Goal: Task Accomplishment & Management: Use online tool/utility

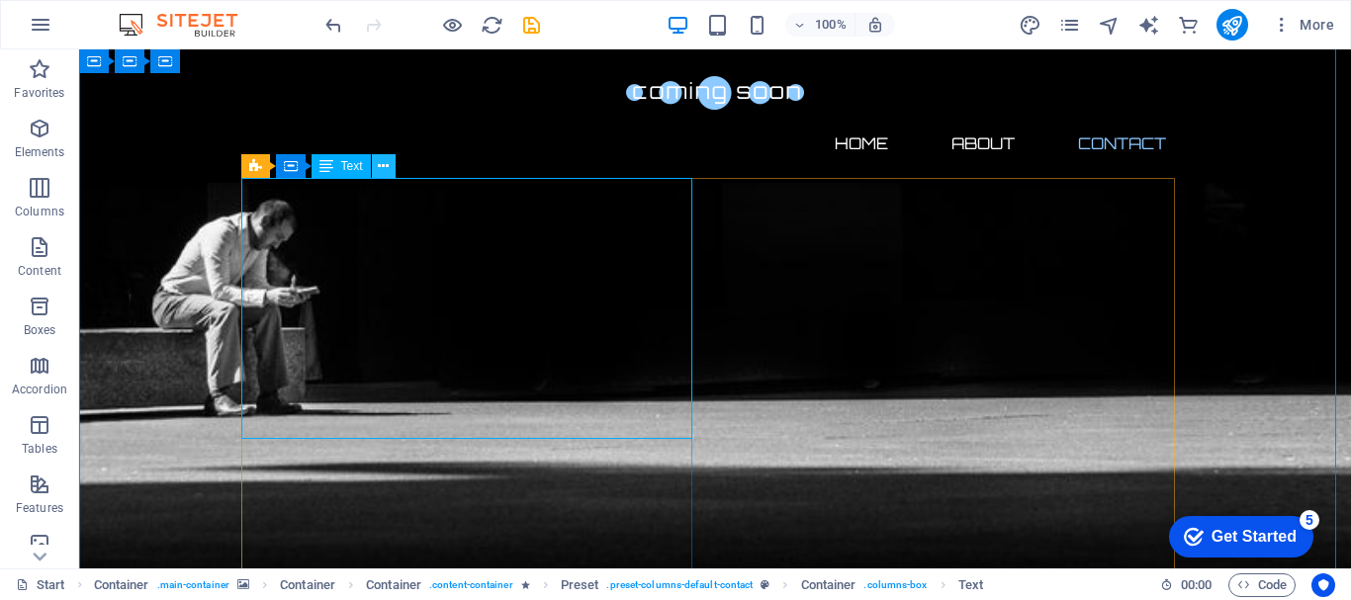
click at [384, 165] on icon at bounding box center [383, 166] width 11 height 21
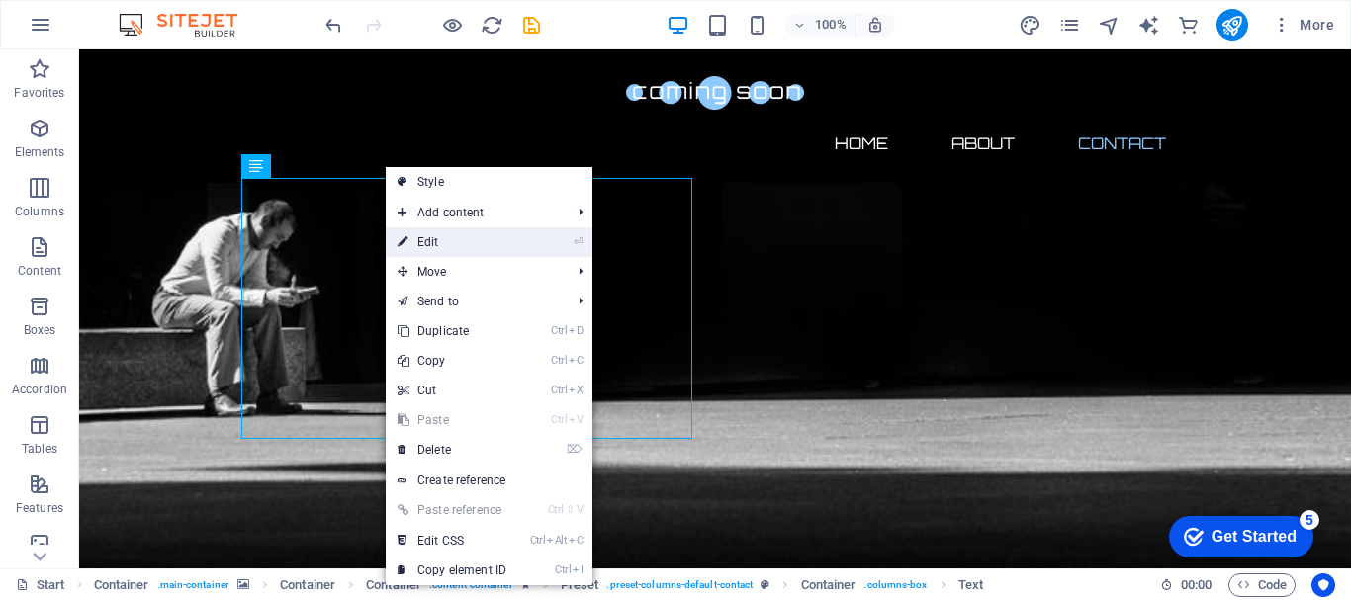
click at [421, 241] on link "⏎ Edit" at bounding box center [452, 242] width 133 height 30
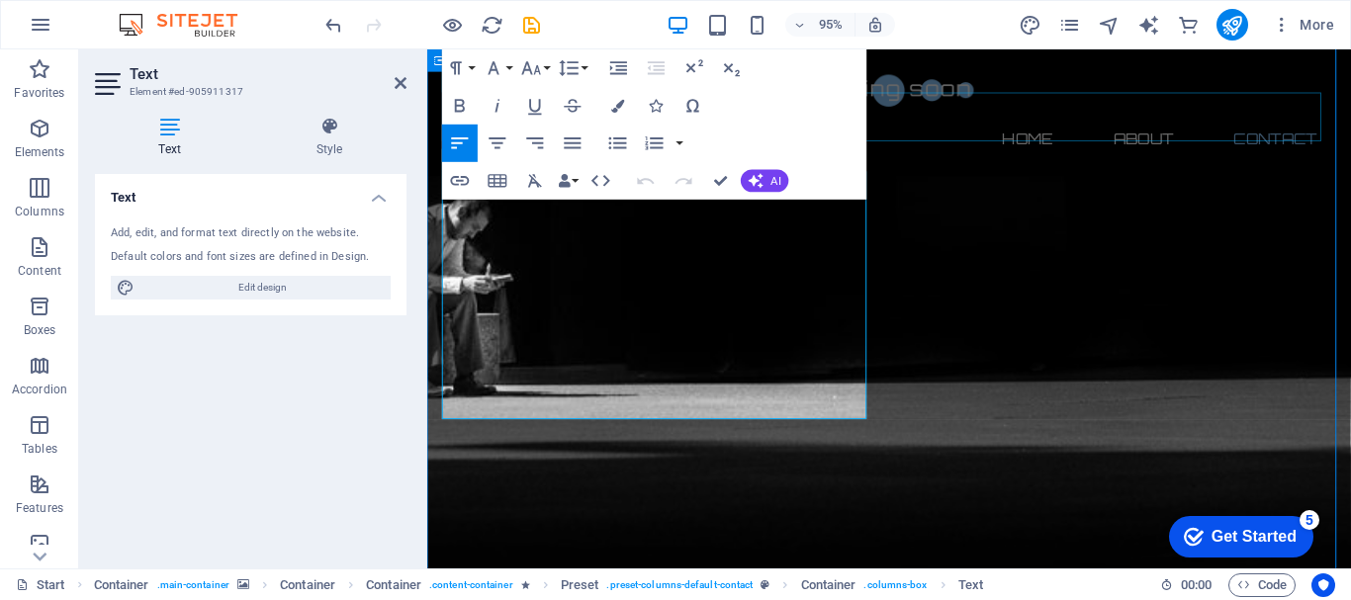
drag, startPoint x: 497, startPoint y: 424, endPoint x: 444, endPoint y: 141, distance: 287.8
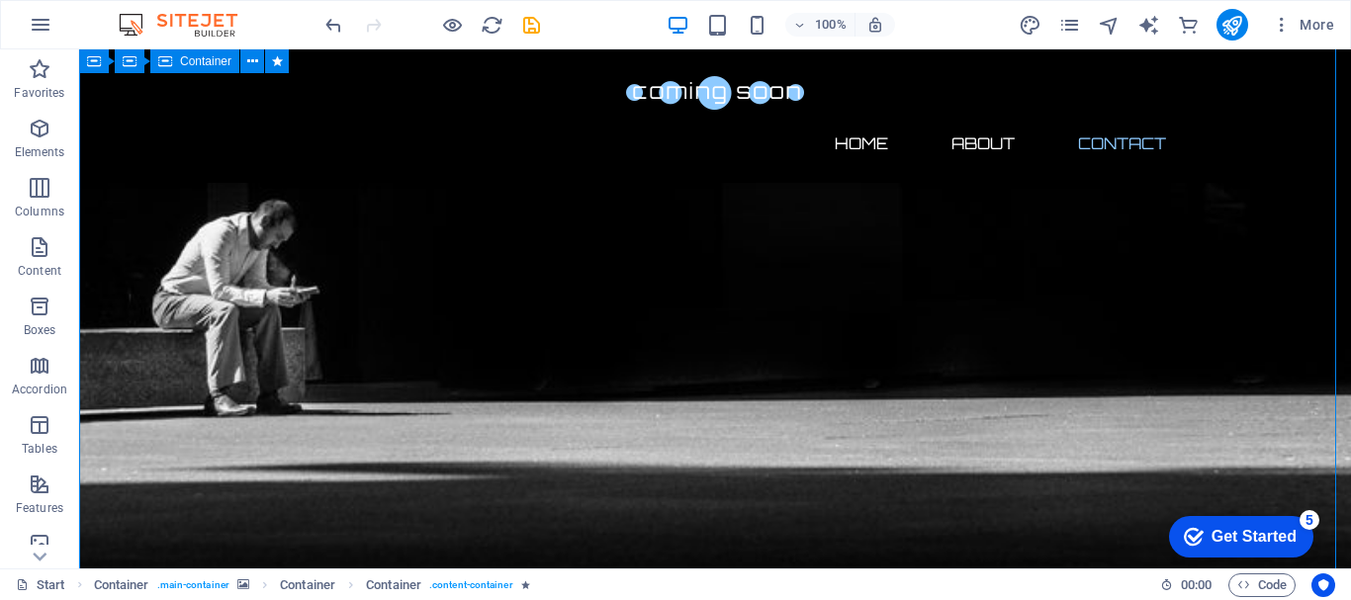
click at [321, 53] on icon at bounding box center [319, 54] width 11 height 21
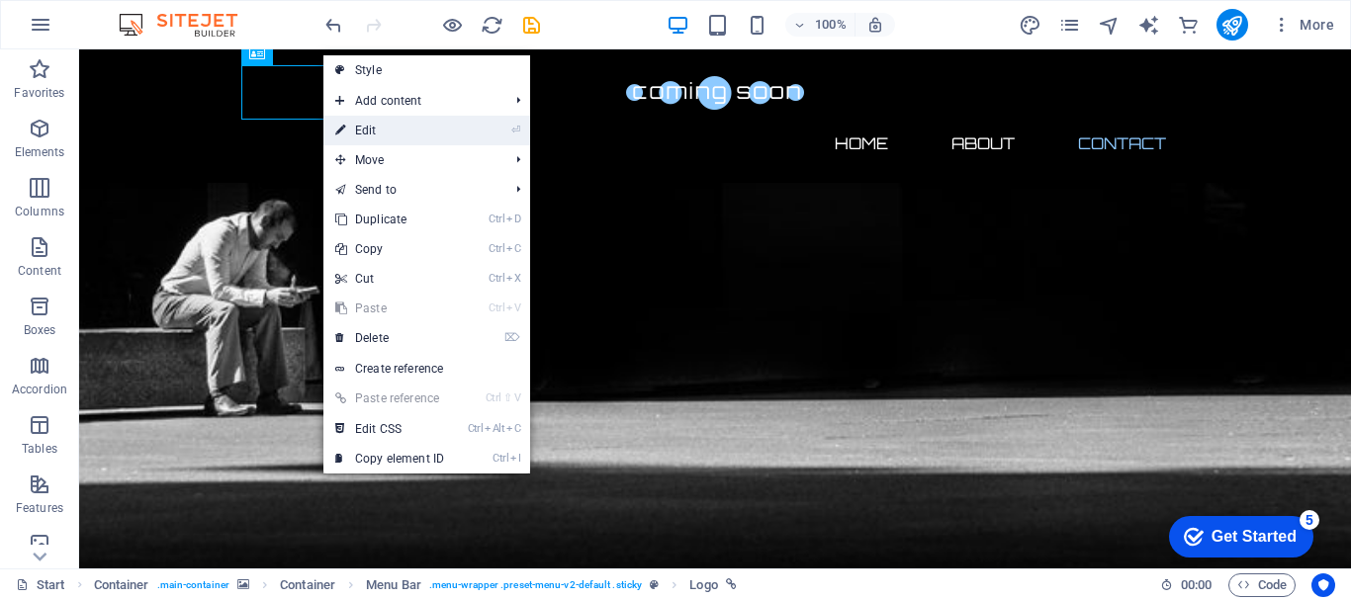
click at [373, 125] on link "⏎ Edit" at bounding box center [389, 131] width 133 height 30
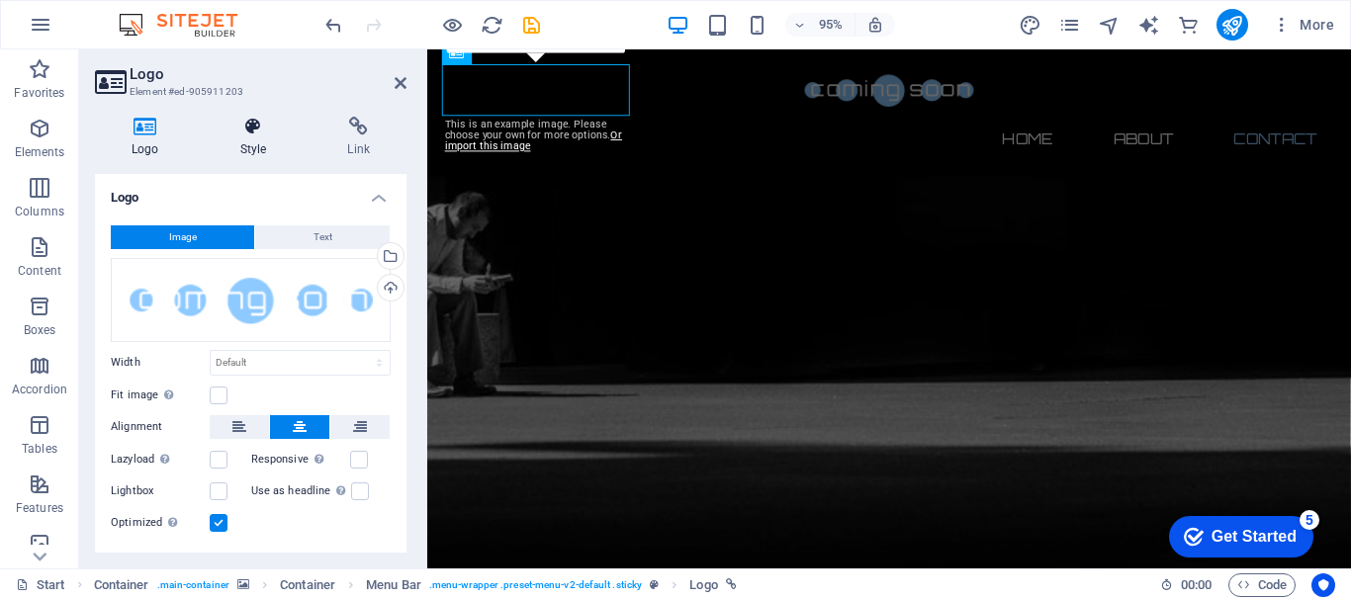
click at [253, 134] on icon at bounding box center [254, 127] width 100 height 20
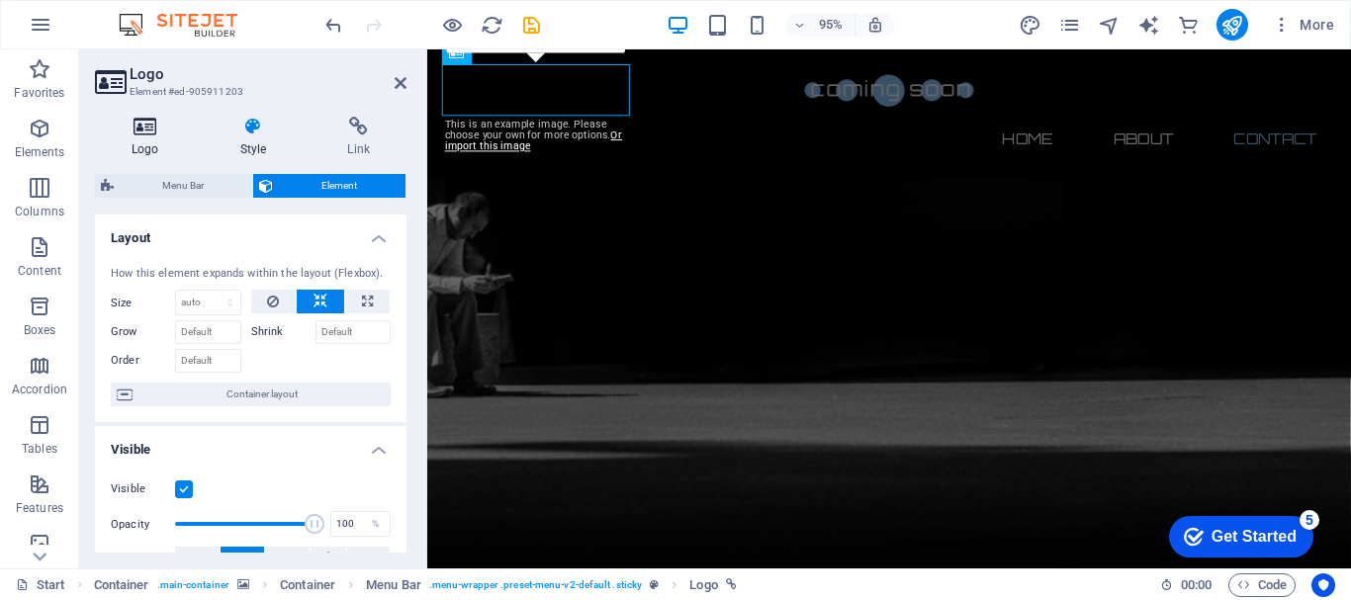
click at [151, 134] on icon at bounding box center [145, 127] width 101 height 20
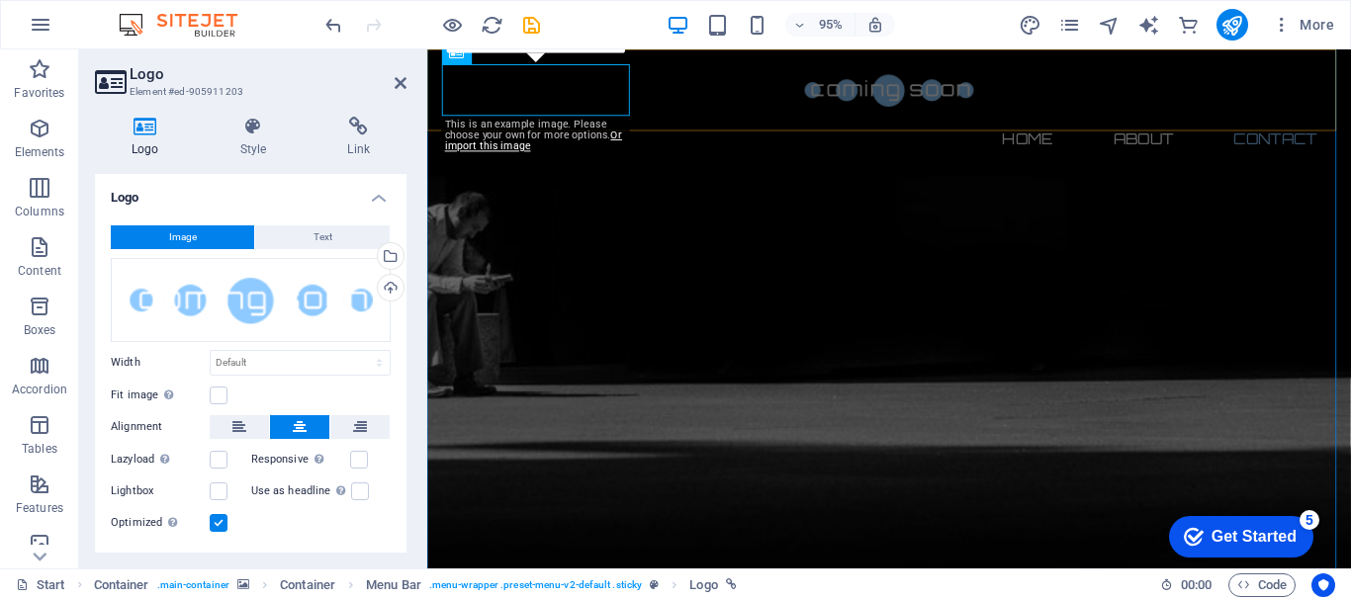
click at [748, 53] on div "Home About Contact" at bounding box center [913, 116] width 972 height 134
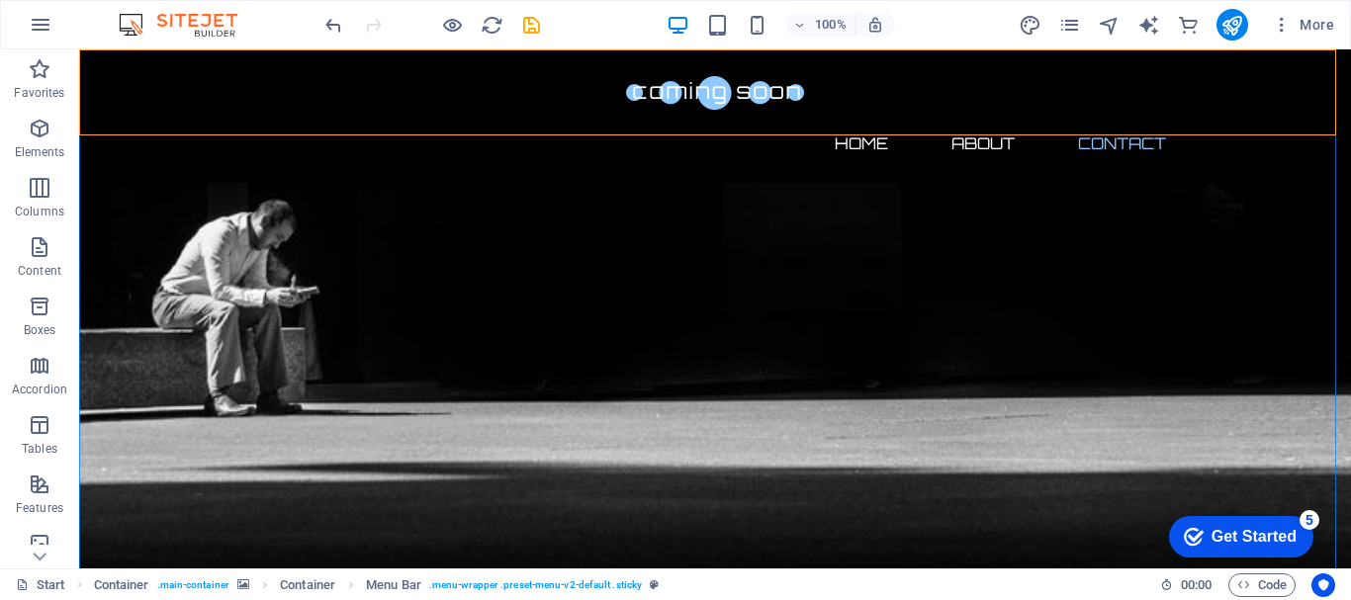
click at [152, 75] on div "Home About Contact" at bounding box center [715, 116] width 1272 height 134
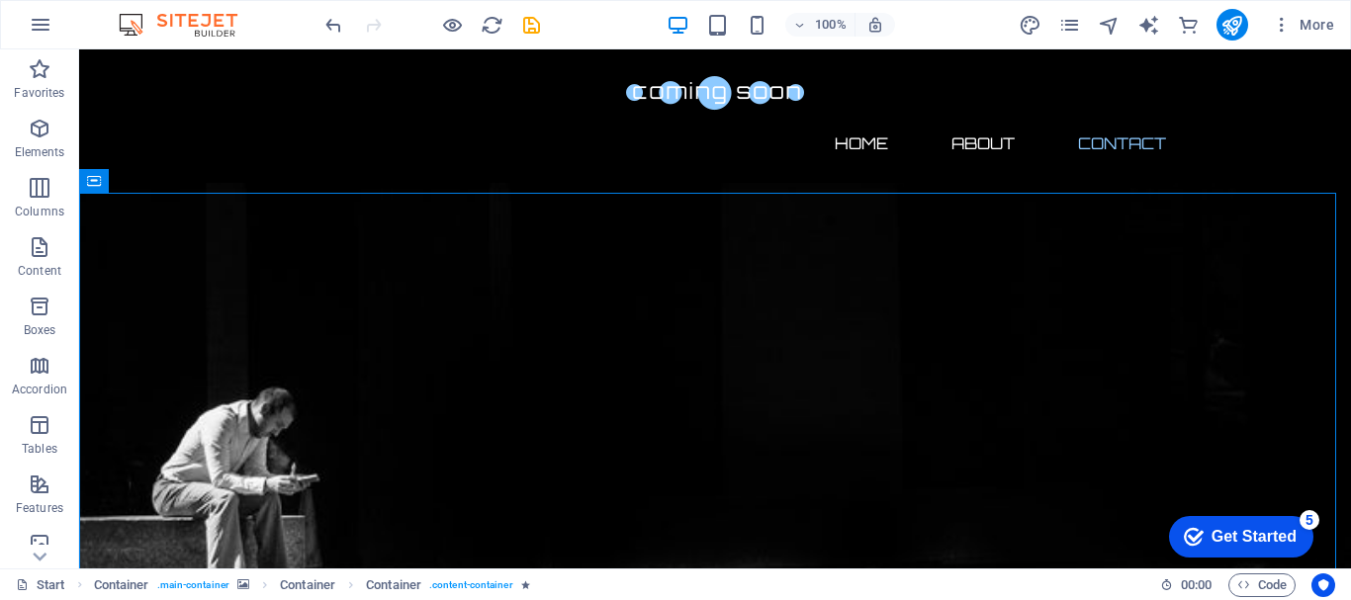
scroll to position [998, 0]
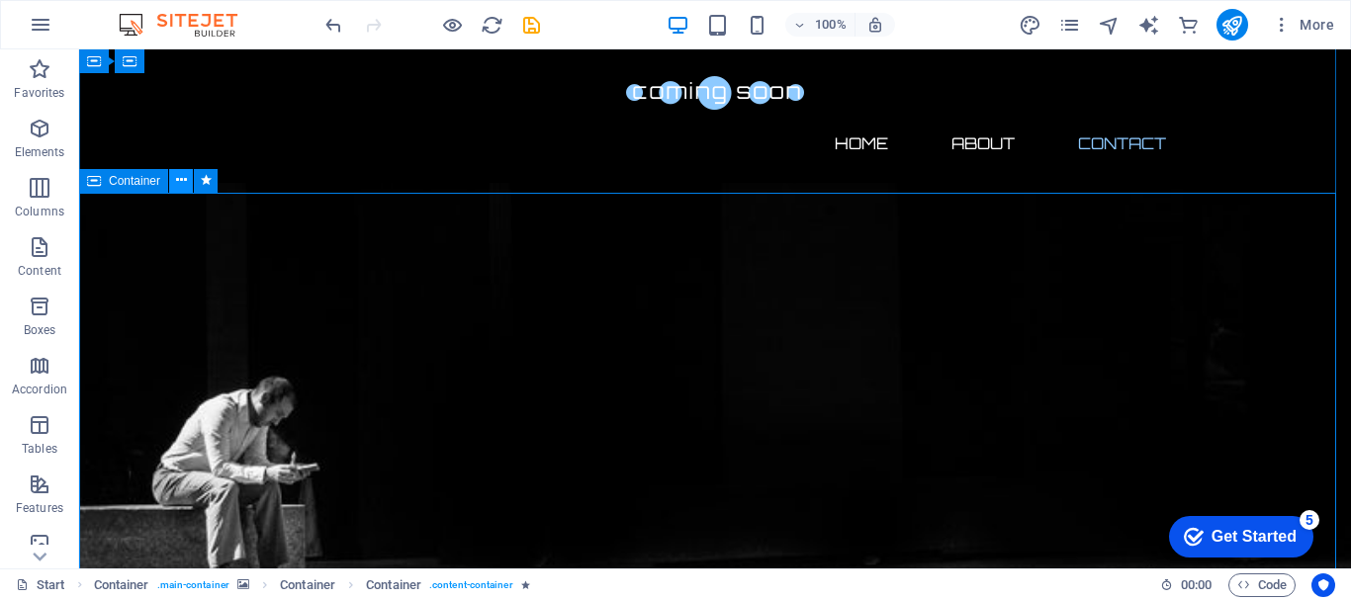
click at [181, 182] on icon at bounding box center [181, 180] width 11 height 21
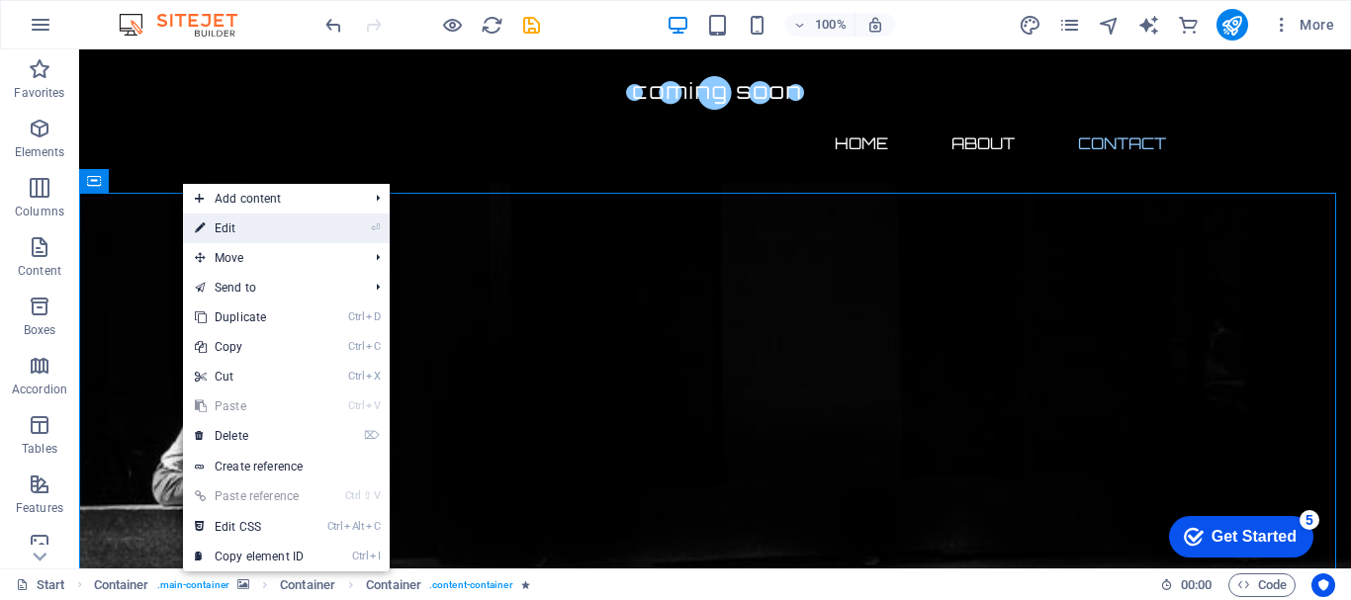
click at [228, 223] on link "⏎ Edit" at bounding box center [249, 229] width 133 height 30
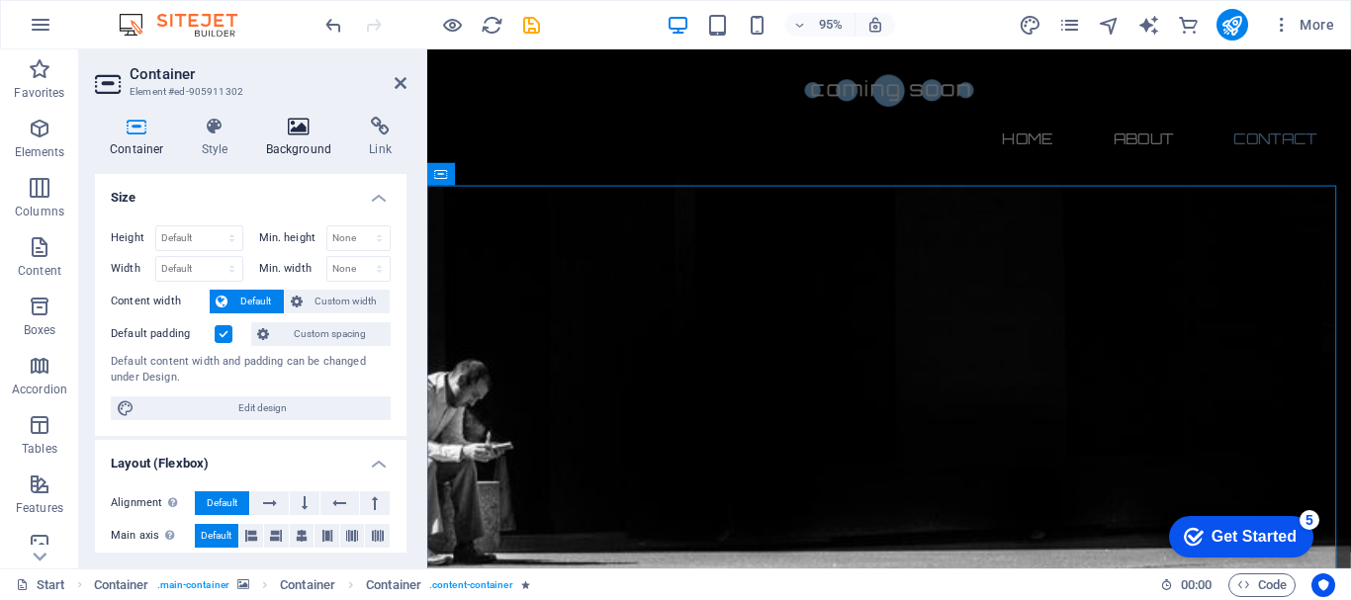
click at [304, 134] on icon at bounding box center [299, 127] width 96 height 20
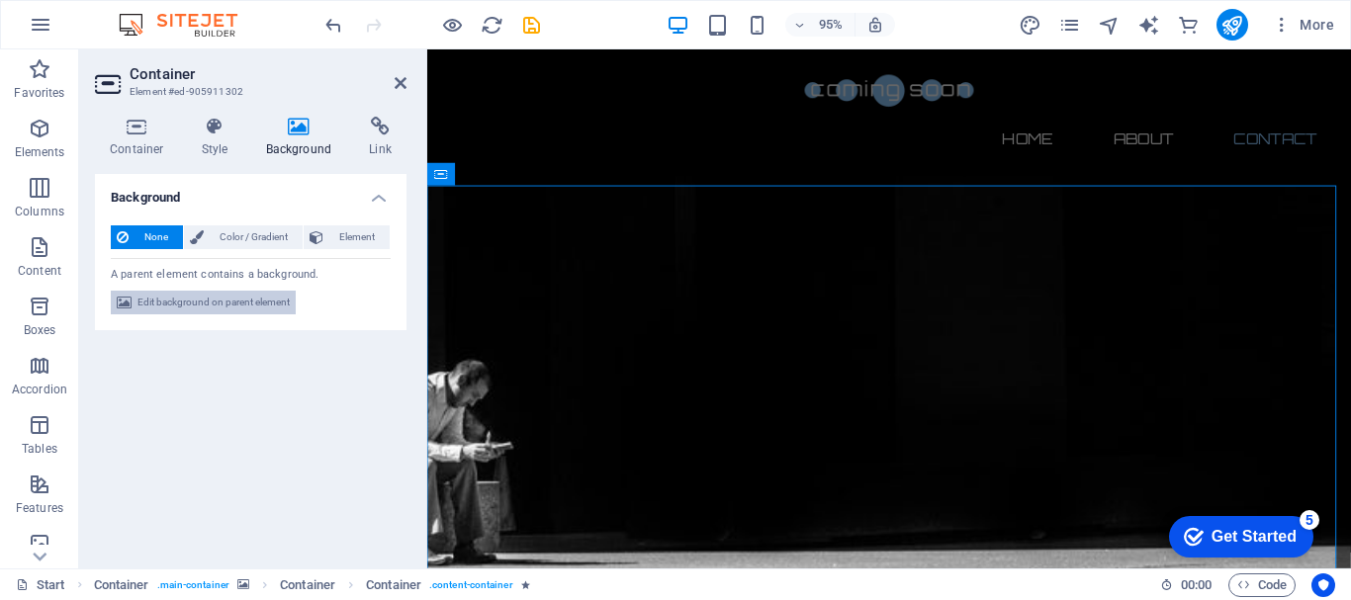
click at [244, 302] on span "Edit background on parent element" at bounding box center [213, 303] width 152 height 24
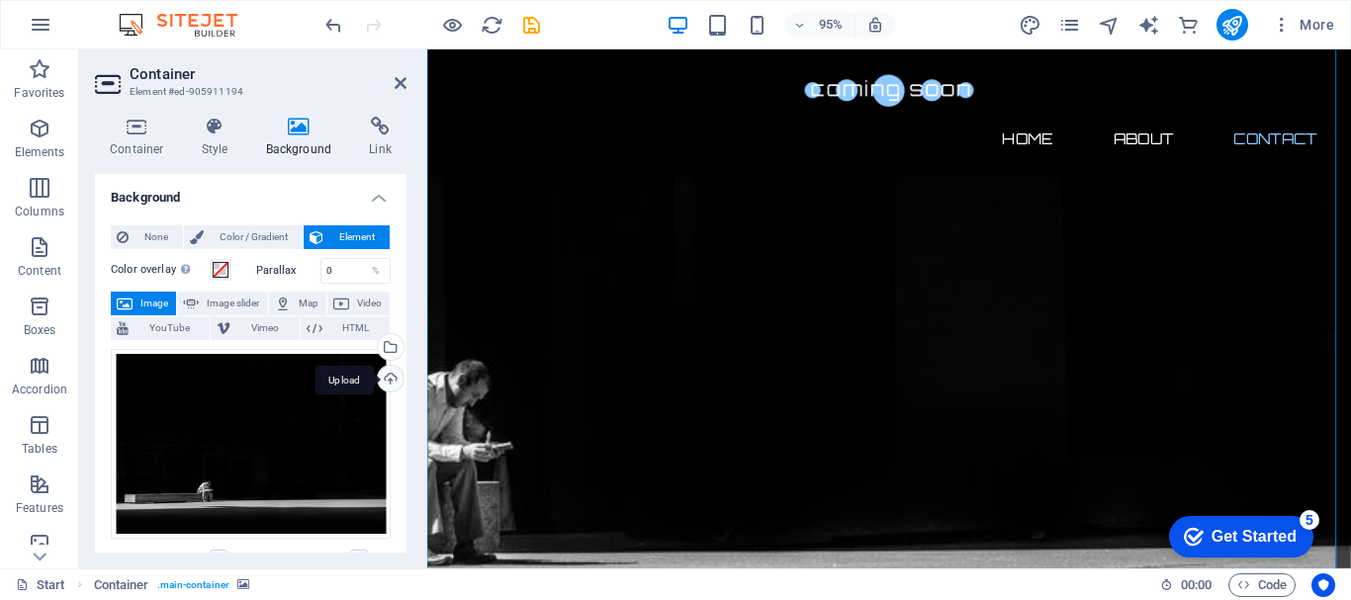
click at [387, 377] on div "Upload" at bounding box center [389, 381] width 30 height 30
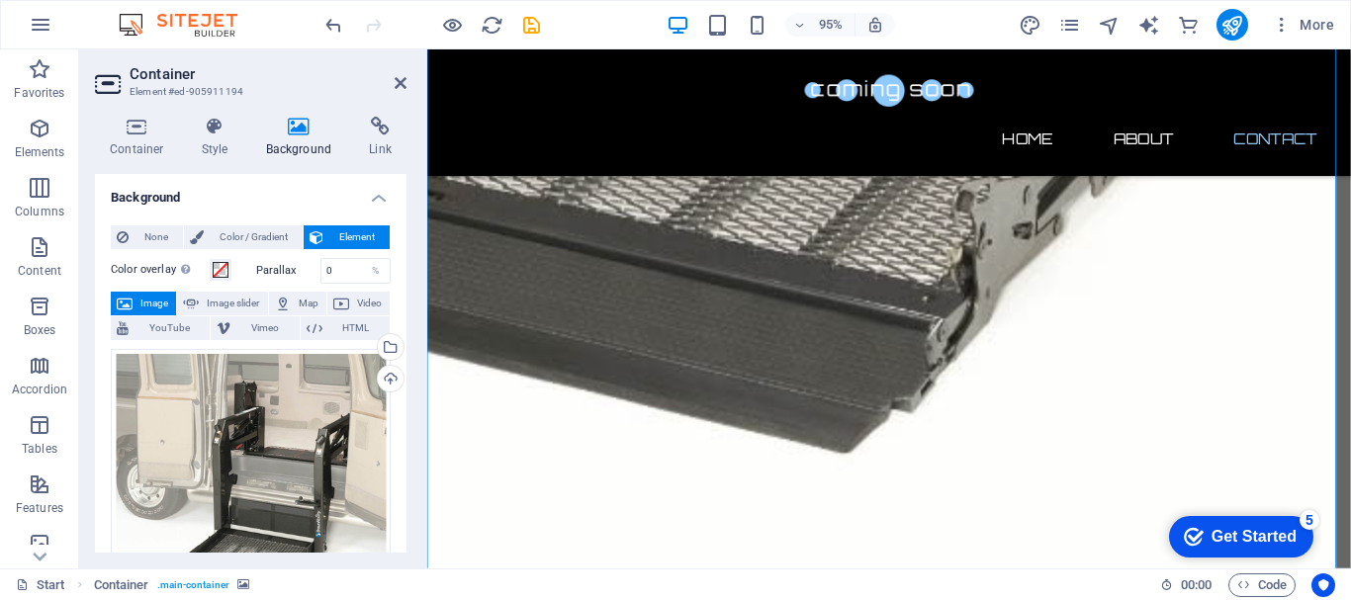
scroll to position [1328, 0]
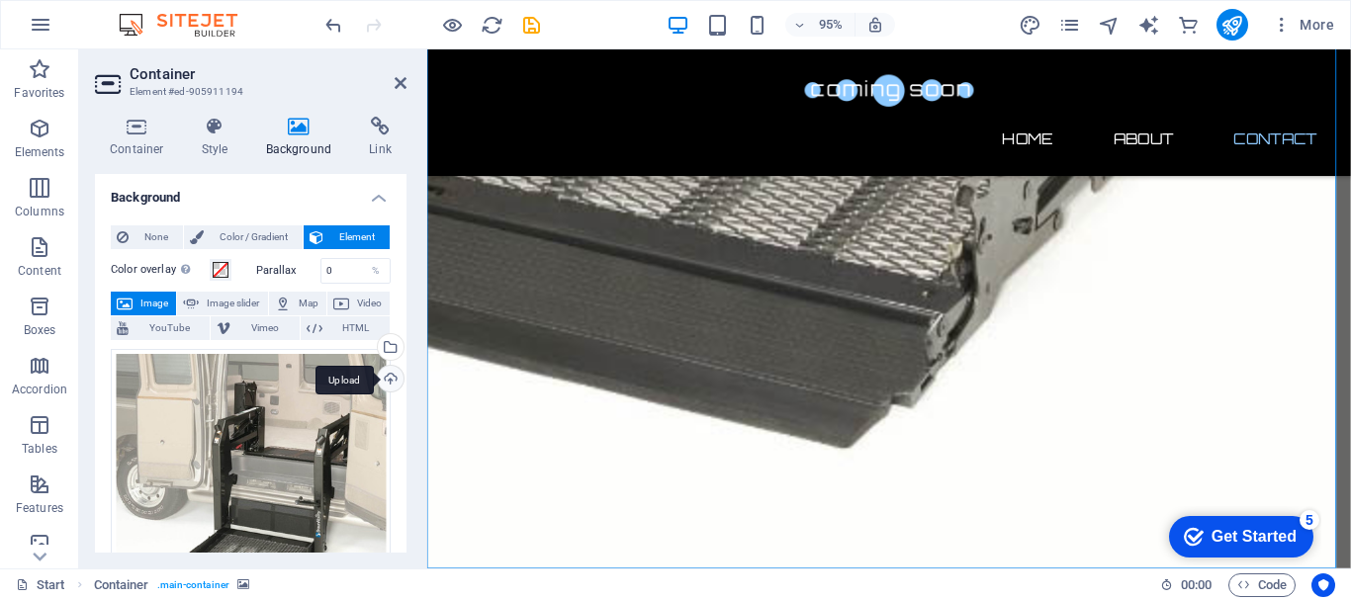
click at [384, 378] on div "Upload" at bounding box center [389, 381] width 30 height 30
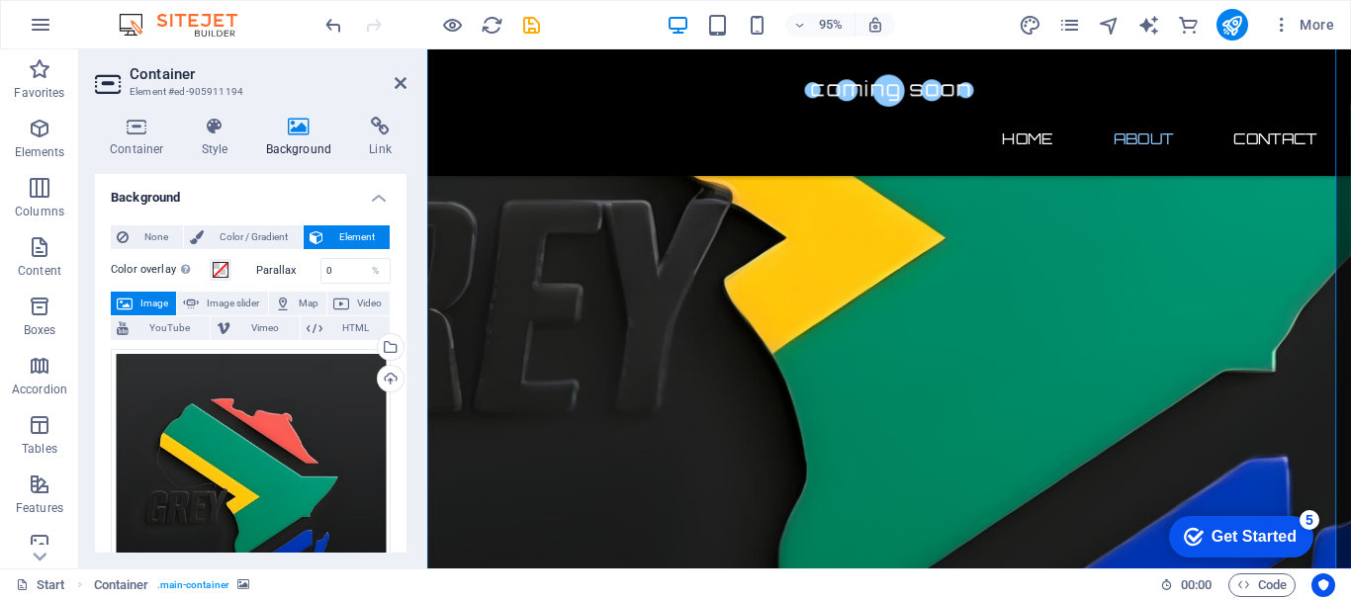
scroll to position [828, 0]
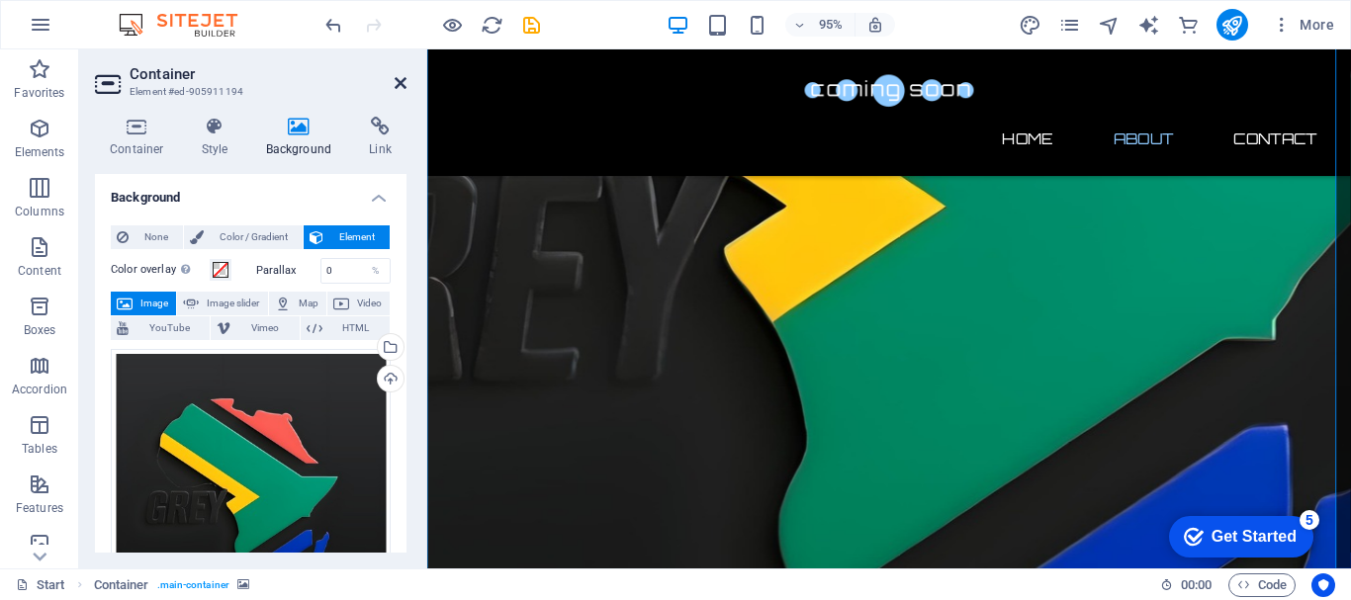
click at [401, 83] on icon at bounding box center [401, 83] width 12 height 16
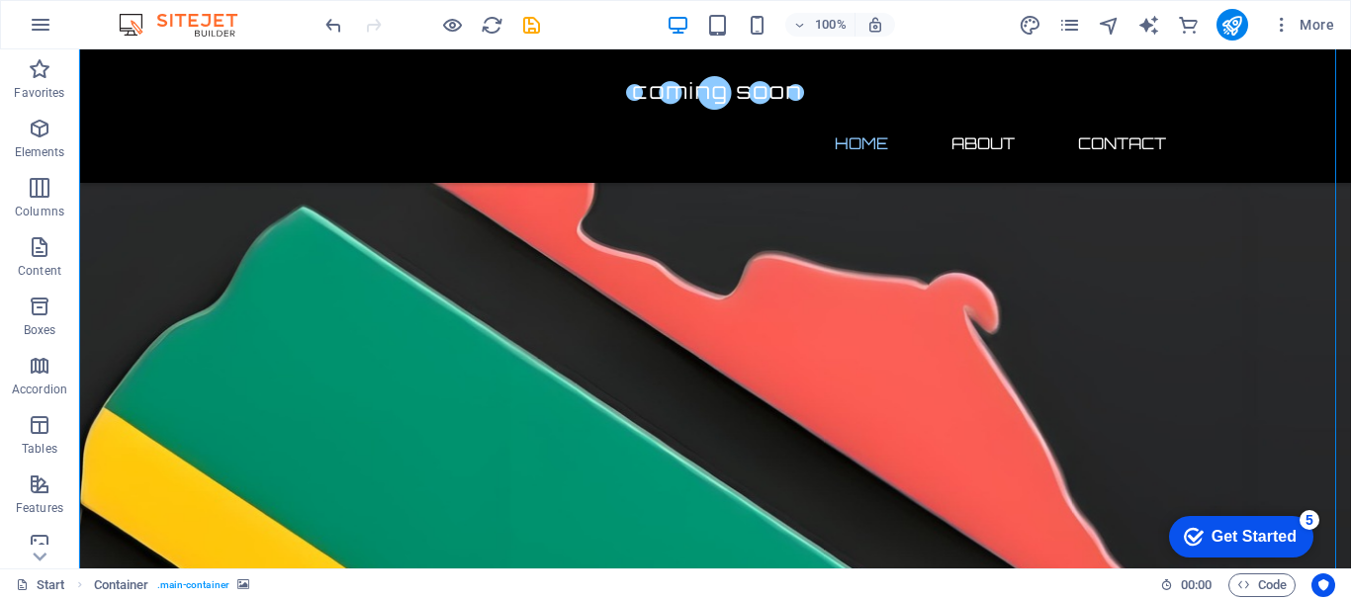
scroll to position [0, 0]
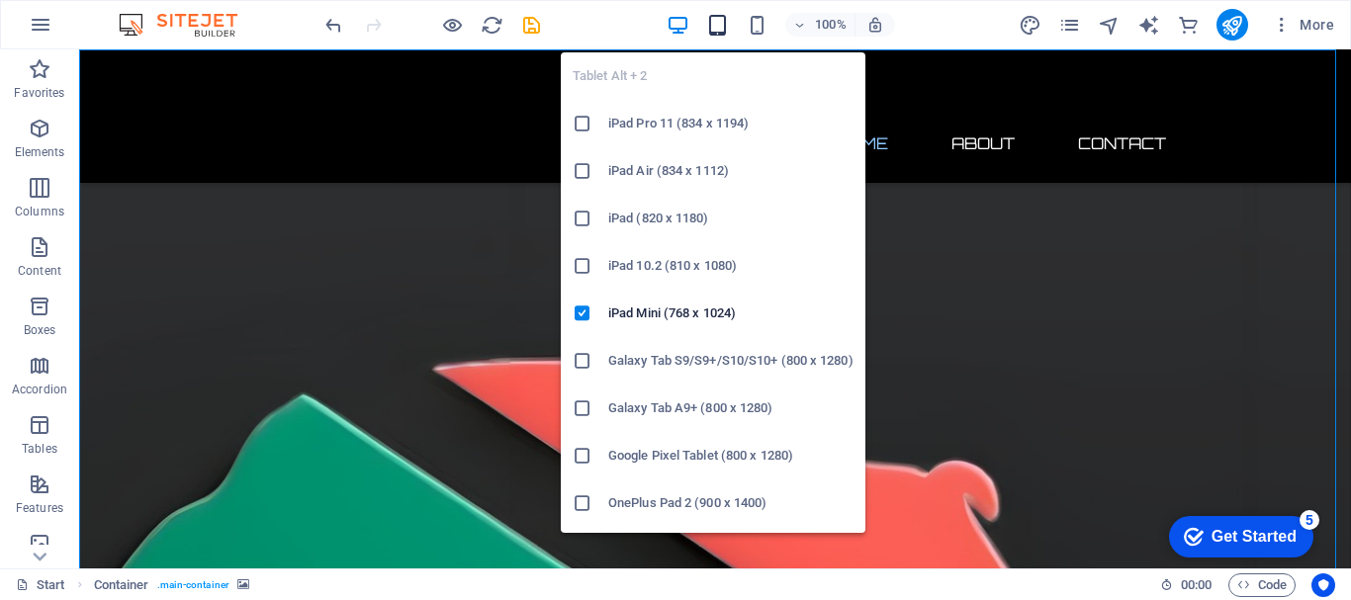
click at [722, 22] on icon "button" at bounding box center [717, 25] width 23 height 23
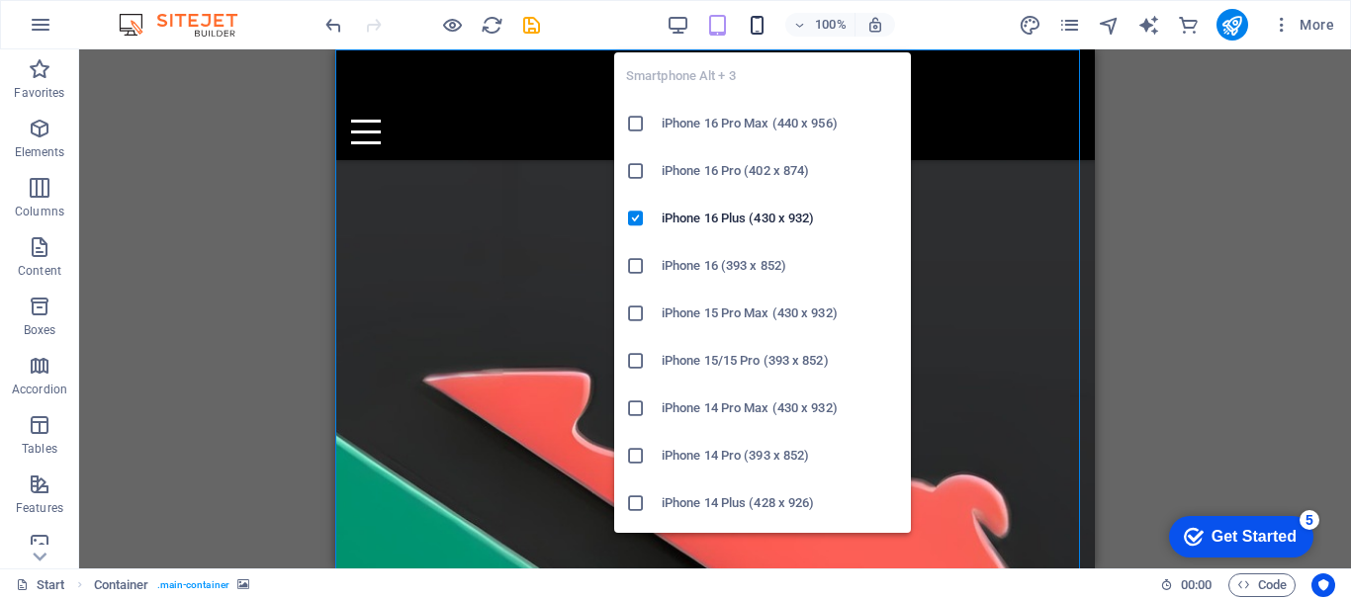
click at [757, 28] on icon "button" at bounding box center [757, 25] width 23 height 23
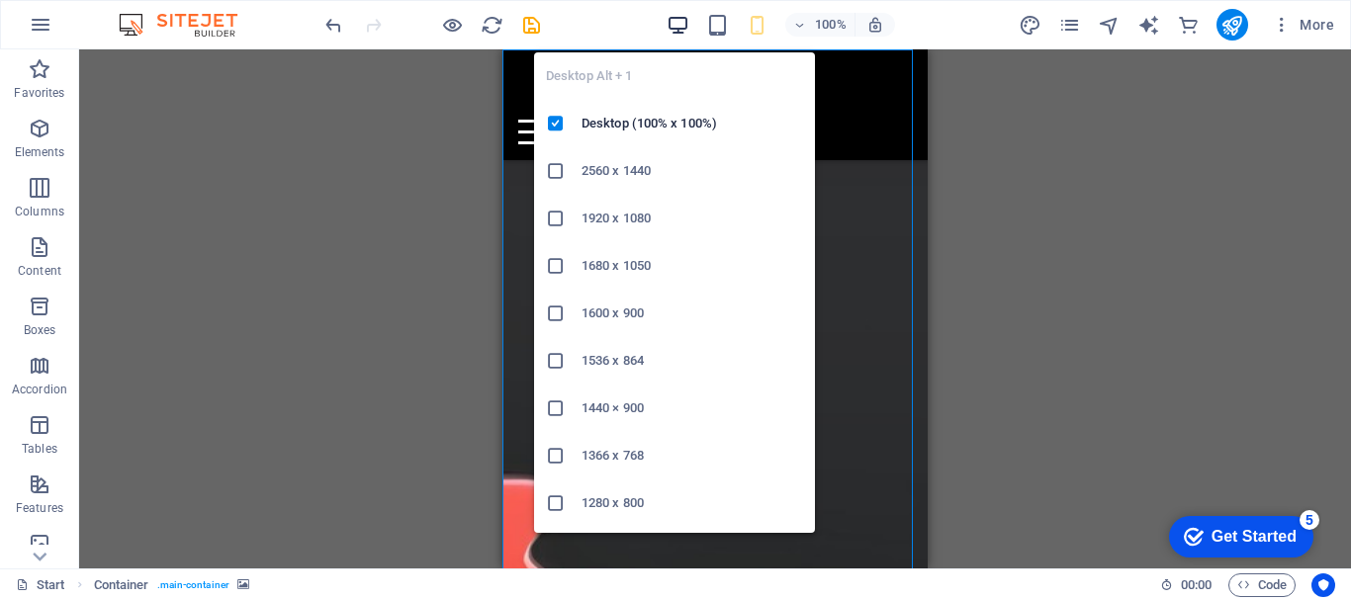
click at [674, 23] on icon "button" at bounding box center [678, 25] width 23 height 23
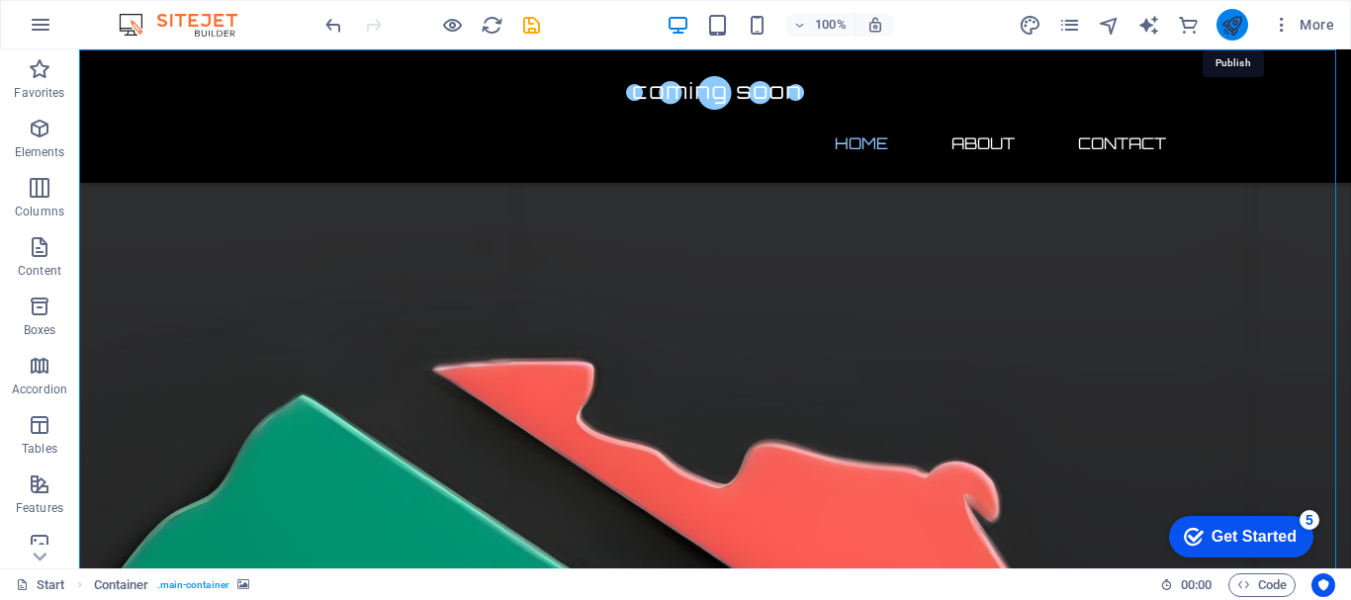
click at [1235, 21] on icon "publish" at bounding box center [1231, 25] width 23 height 23
